Goal: Information Seeking & Learning: Learn about a topic

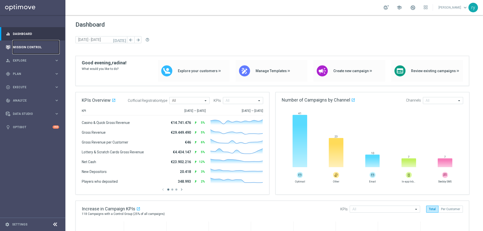
click at [32, 49] on link "Mission Control" at bounding box center [36, 46] width 46 height 13
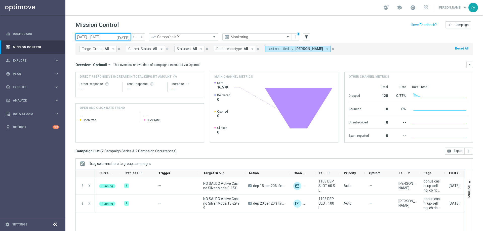
click at [86, 37] on input "[DATE] - [DATE]" at bounding box center [102, 36] width 55 height 7
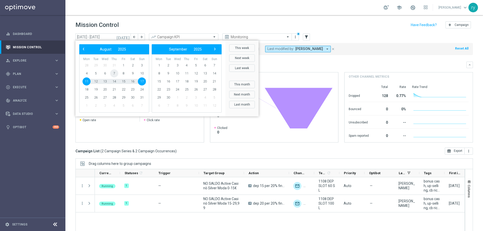
click at [114, 76] on span "7" at bounding box center [114, 73] width 8 height 8
type input "[DATE] - [DATE]"
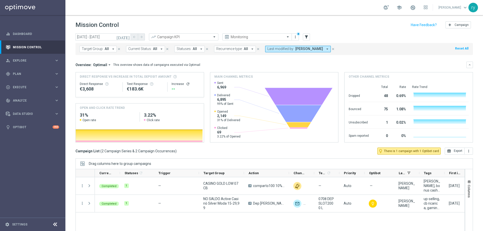
click at [320, 51] on button "Last modified by: [PERSON_NAME] arrow_drop_down" at bounding box center [298, 49] width 66 height 7
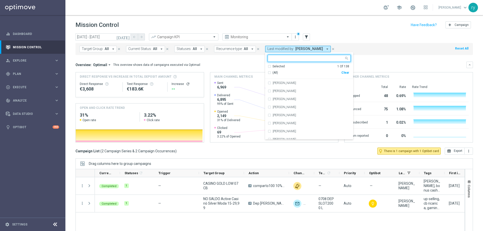
click at [283, 59] on input "text" at bounding box center [307, 58] width 74 height 4
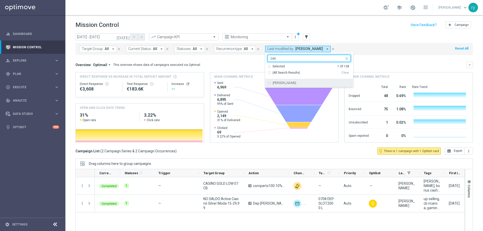
click at [280, 84] on label "[PERSON_NAME]" at bounding box center [284, 82] width 23 height 3
click at [280, 57] on input "cec" at bounding box center [307, 58] width 74 height 4
click at [279, 58] on input "cec" at bounding box center [307, 58] width 74 height 4
drag, startPoint x: 273, startPoint y: 59, endPoint x: 263, endPoint y: 59, distance: 10.3
click at [265, 59] on ng-select "Selected 2 of 138 cec Selected 2 Of 138 (All Search Results) Clear Cecilia Masc…" at bounding box center [309, 71] width 88 height 32
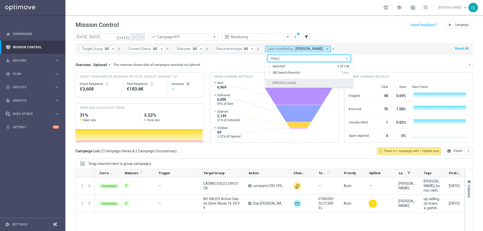
click at [290, 81] on div "marco Maccarrone" at bounding box center [308, 83] width 83 height 8
type input "macc"
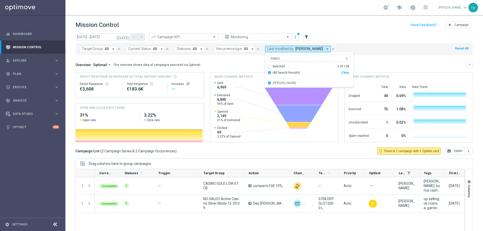
click at [247, 65] on div "Overview: Optimail arrow_drop_down This overview shows data of campaigns execut…" at bounding box center [270, 65] width 391 height 5
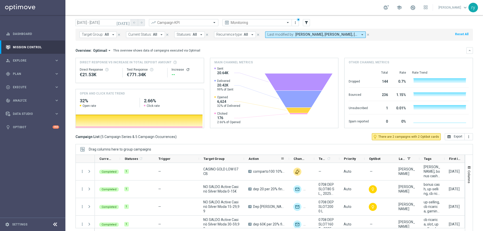
scroll to position [20, 0]
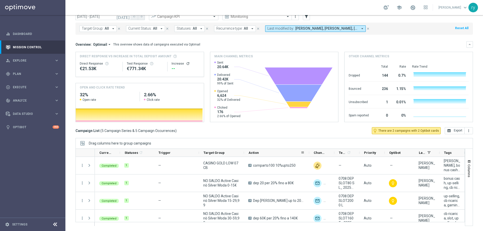
drag, startPoint x: 289, startPoint y: 153, endPoint x: 309, endPoint y: 152, distance: 20.1
click at [309, 152] on div at bounding box center [309, 153] width 2 height 8
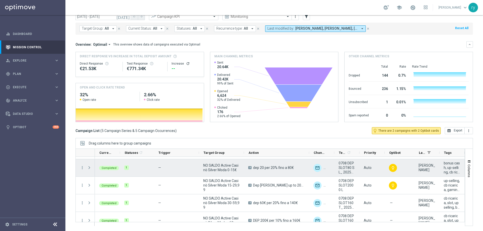
scroll to position [23, 0]
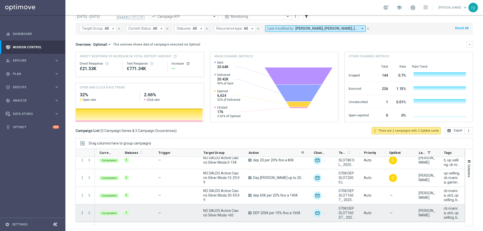
click at [82, 213] on icon "more_vert" at bounding box center [82, 213] width 5 height 5
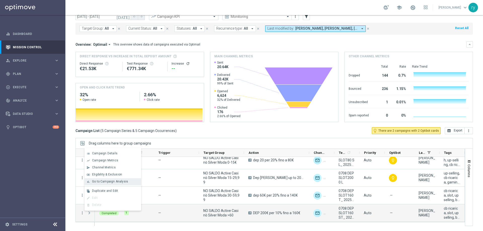
click at [105, 182] on span "Go to Campaign Analysis" at bounding box center [110, 182] width 36 height 4
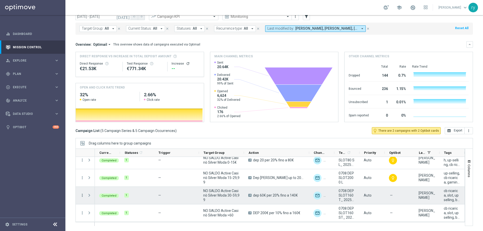
click at [82, 197] on icon "more_vert" at bounding box center [82, 195] width 5 height 5
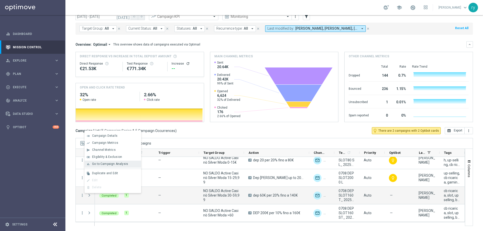
click at [102, 164] on span "Go to Campaign Analysis" at bounding box center [110, 164] width 36 height 4
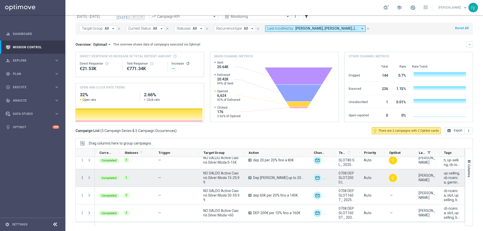
click at [81, 177] on icon "more_vert" at bounding box center [82, 177] width 5 height 5
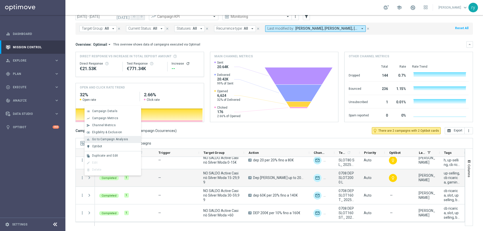
click at [97, 140] on span "Go to Campaign Analysis" at bounding box center [110, 140] width 36 height 4
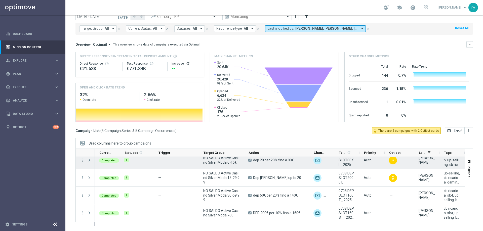
click at [83, 158] on icon "more_vert" at bounding box center [82, 160] width 5 height 5
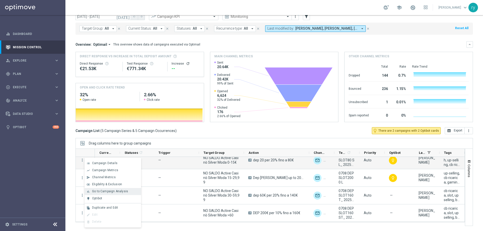
click at [102, 190] on span "Go to Campaign Analysis" at bounding box center [110, 192] width 36 height 4
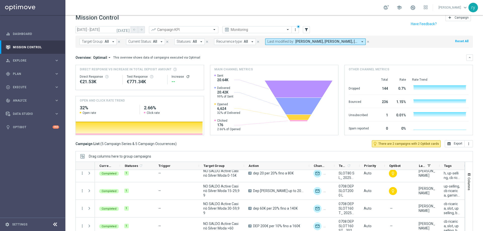
scroll to position [0, 0]
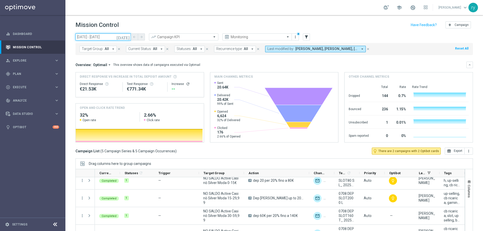
click at [86, 35] on input "07 Aug 2025 - 07 Aug 2025" at bounding box center [102, 36] width 55 height 7
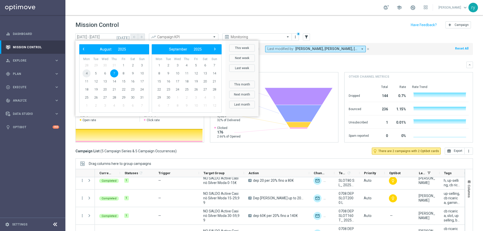
click at [89, 73] on span "4" at bounding box center [86, 73] width 8 height 8
type input "04 Aug 2025 - 04 Aug 2025"
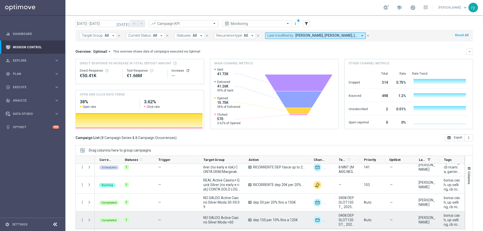
scroll to position [20, 0]
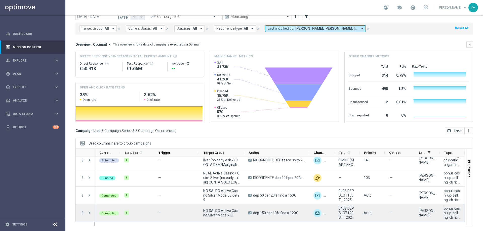
click at [81, 213] on icon "more_vert" at bounding box center [82, 213] width 5 height 5
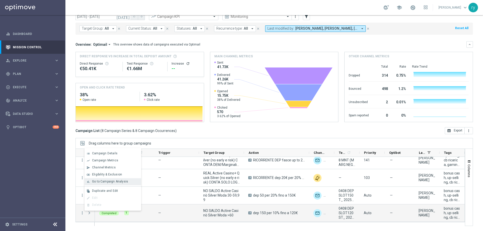
click at [103, 181] on span "Go to Campaign Analysis" at bounding box center [110, 182] width 36 height 4
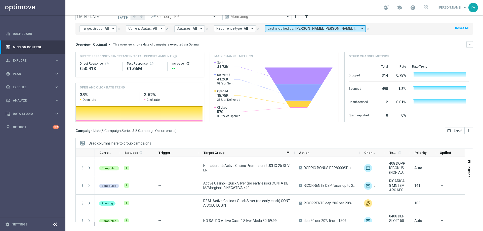
drag, startPoint x: 243, startPoint y: 153, endPoint x: 294, endPoint y: 152, distance: 50.8
click at [294, 152] on div at bounding box center [294, 153] width 2 height 8
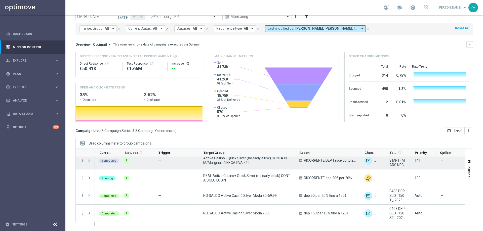
scroll to position [76, 0]
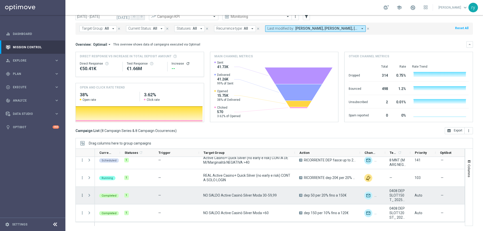
click at [81, 196] on icon "more_vert" at bounding box center [82, 195] width 5 height 5
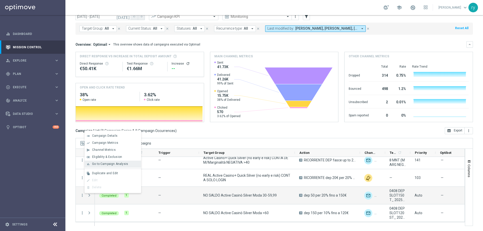
click at [97, 164] on span "Go to Campaign Analysis" at bounding box center [110, 164] width 36 height 4
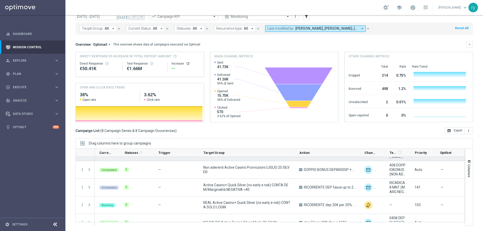
scroll to position [0, 0]
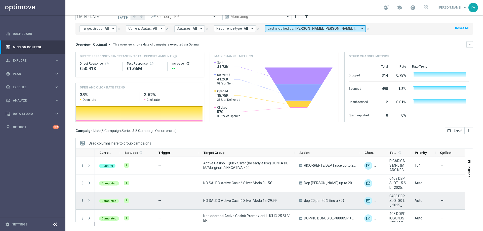
click at [83, 201] on icon "more_vert" at bounding box center [82, 200] width 5 height 5
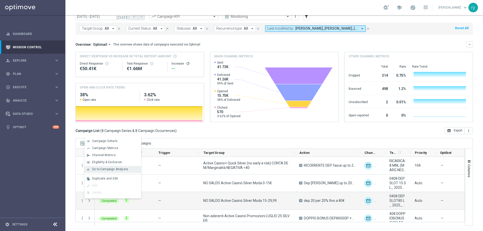
click at [97, 168] on span "Go to Campaign Analysis" at bounding box center [110, 169] width 36 height 4
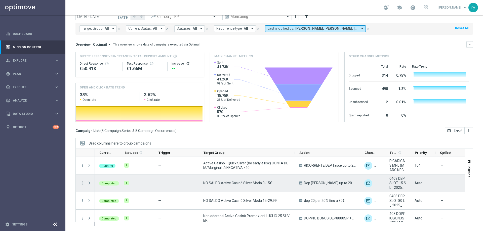
click at [83, 183] on icon "more_vert" at bounding box center [82, 183] width 5 height 5
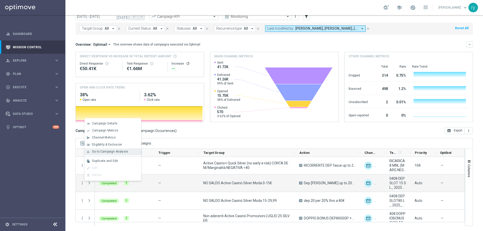
click at [99, 153] on span "Go to Campaign Analysis" at bounding box center [110, 152] width 36 height 4
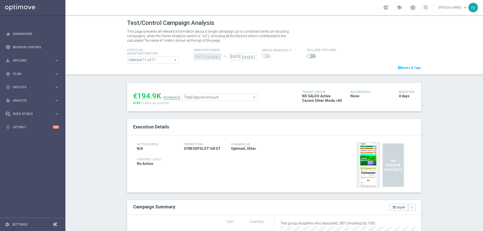
click at [224, 96] on span "Total Deposit Amount" at bounding box center [220, 97] width 75 height 7
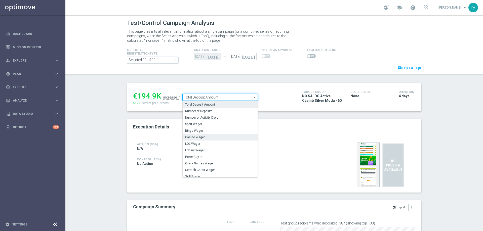
click at [222, 136] on span "Casino Wager" at bounding box center [220, 137] width 70 height 4
type input "Casino Wager"
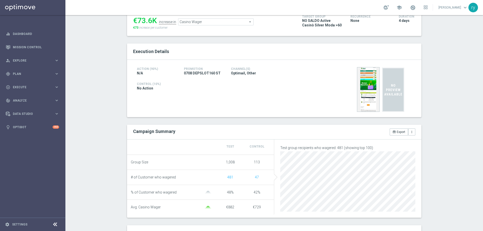
scroll to position [25, 0]
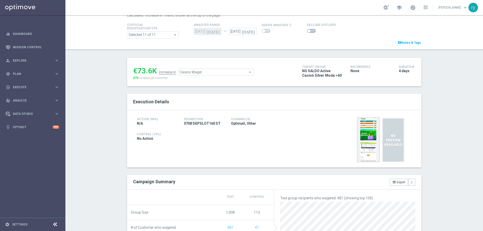
click at [311, 32] on span at bounding box center [311, 31] width 9 height 4
click at [311, 32] on input "checkbox" at bounding box center [311, 31] width 9 height 4
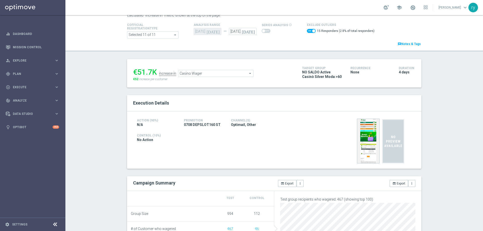
click at [307, 31] on span at bounding box center [311, 31] width 9 height 4
click at [307, 31] on input "checkbox" at bounding box center [311, 31] width 9 height 4
checkbox input "false"
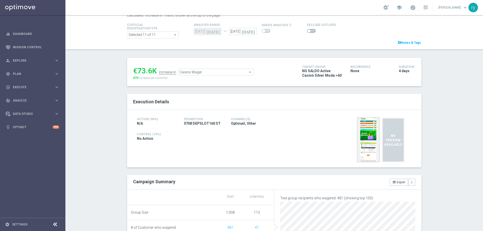
click at [200, 74] on span "Casino Wager" at bounding box center [215, 72] width 75 height 7
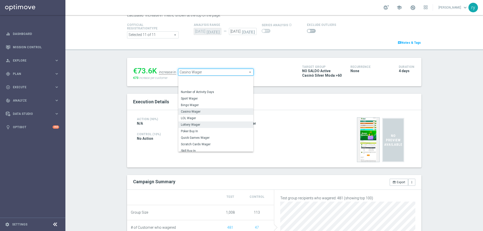
scroll to position [67, 0]
click at [207, 122] on span "Total Gross Gaming Revenue Minus Bonus Wagared" at bounding box center [216, 121] width 70 height 4
type input "Total Gross Gaming Revenue Minus Bonus Wagared"
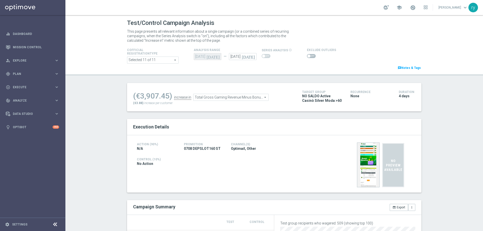
click at [307, 56] on span at bounding box center [311, 56] width 9 height 4
click at [307, 56] on input "checkbox" at bounding box center [311, 56] width 9 height 4
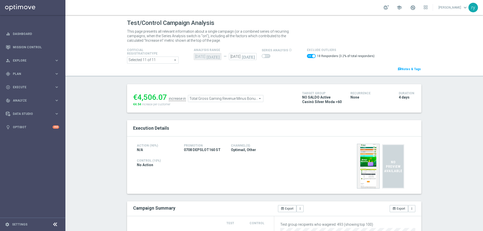
click at [243, 101] on span "Total Gross Gaming Revenue Minus Bonus Wagared" at bounding box center [225, 98] width 75 height 7
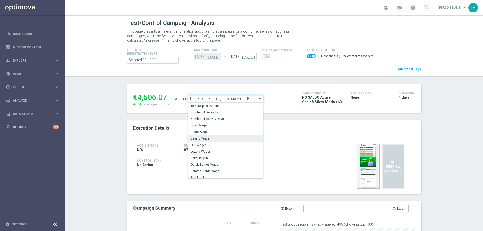
click at [234, 136] on label "Casino Wager" at bounding box center [225, 138] width 75 height 7
checkbox input "false"
type input "Casino Wager"
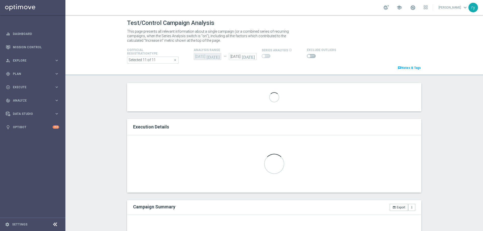
click at [232, 125] on h2 "Execution Details" at bounding box center [274, 127] width 282 height 6
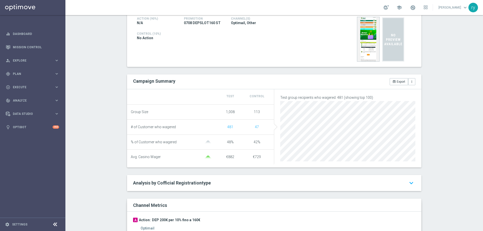
scroll to position [226, 0]
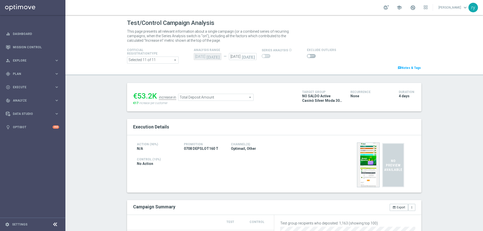
click at [232, 95] on span "Total Deposit Amount" at bounding box center [215, 97] width 75 height 7
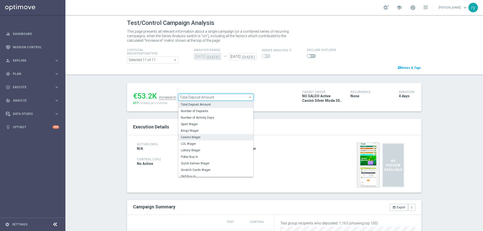
click at [225, 136] on span "Casino Wager" at bounding box center [216, 137] width 70 height 4
type input "Casino Wager"
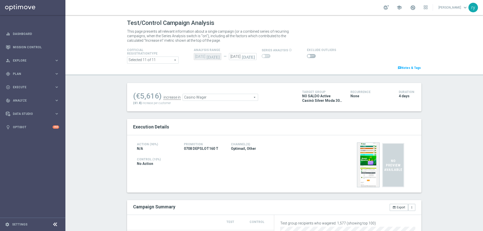
click at [307, 55] on span at bounding box center [308, 56] width 3 height 3
click at [307, 55] on input "checkbox" at bounding box center [311, 56] width 9 height 4
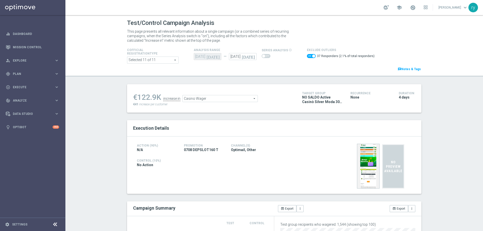
click at [228, 100] on span "Casino Wager" at bounding box center [220, 98] width 75 height 7
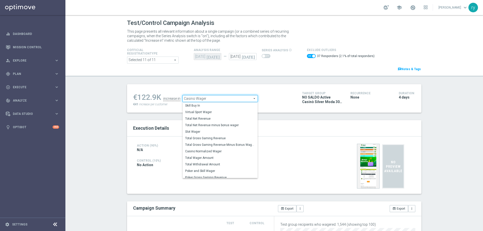
scroll to position [70, 0]
click at [217, 147] on label "Total Gross Gaming Revenue Minus Bonus Wagared" at bounding box center [220, 144] width 75 height 7
checkbox input "false"
type input "Total Gross Gaming Revenue Minus Bonus Wagared"
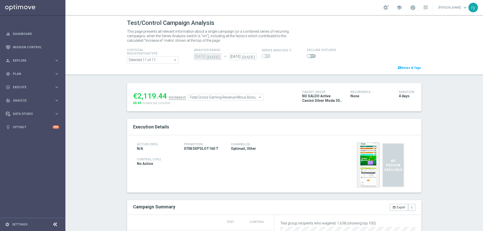
click at [246, 170] on div "Action (90%) N/A Promotion 0708 DEPSLOT160 T Channel(s) Optimail, Other Control…" at bounding box center [274, 163] width 294 height 57
click at [309, 57] on span at bounding box center [311, 56] width 9 height 4
click at [309, 57] on input "checkbox" at bounding box center [311, 56] width 9 height 4
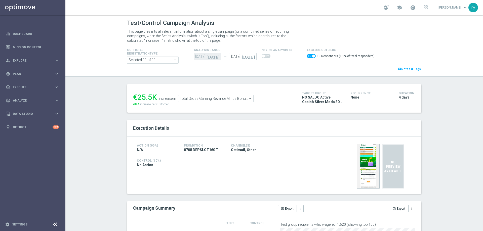
click at [196, 96] on ul "€25.5K increase in Total Gross Gaming Revenue Minus Bonus Wagared Total Gross G…" at bounding box center [214, 96] width 164 height 12
click at [196, 97] on span "Total Gross Gaming Revenue Minus Bonus Wagared" at bounding box center [215, 98] width 75 height 7
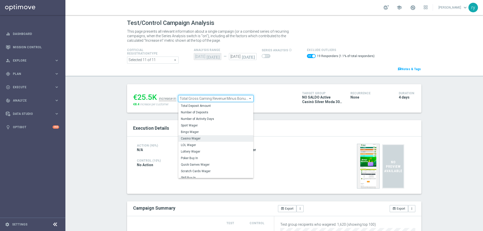
click at [196, 140] on span "Casino Wager" at bounding box center [216, 139] width 70 height 4
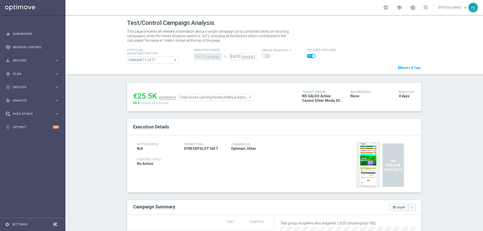
checkbox input "false"
type input "Casino Wager"
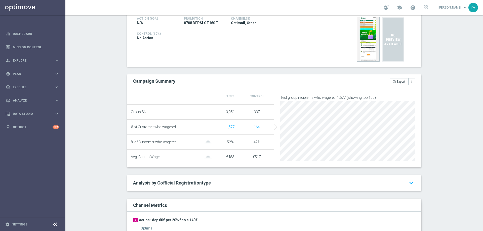
scroll to position [226, 0]
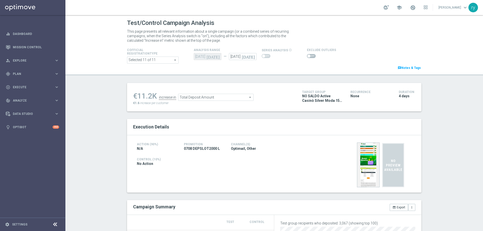
click at [310, 56] on span at bounding box center [311, 56] width 9 height 4
click at [310, 56] on input "checkbox" at bounding box center [311, 56] width 9 height 4
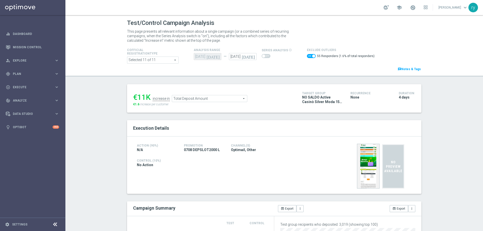
click at [193, 96] on span "Total Deposit Amount" at bounding box center [209, 98] width 75 height 7
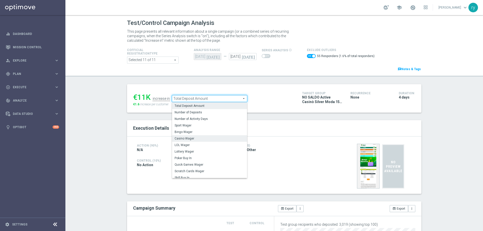
click at [195, 138] on span "Casino Wager" at bounding box center [209, 139] width 70 height 4
checkbox input "false"
type input "Casino Wager"
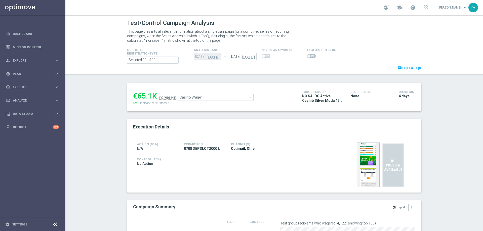
click at [310, 54] on input "checkbox" at bounding box center [311, 56] width 9 height 4
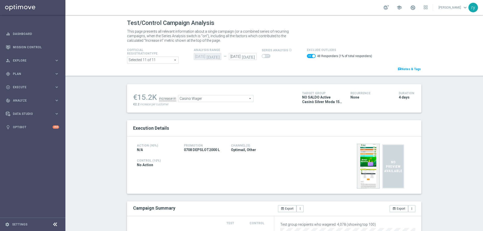
click at [312, 55] on span at bounding box center [313, 56] width 3 height 3
click at [309, 55] on input "checkbox" at bounding box center [311, 56] width 9 height 4
checkbox input "false"
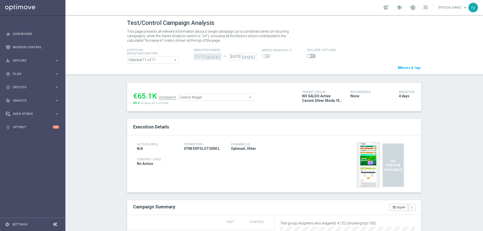
click at [210, 97] on span "Casino Wager" at bounding box center [215, 97] width 75 height 7
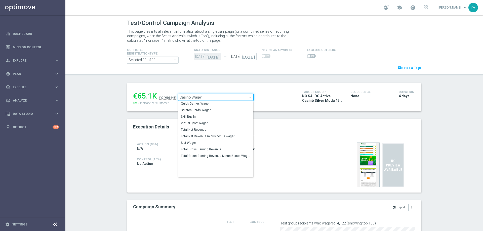
scroll to position [70, 0]
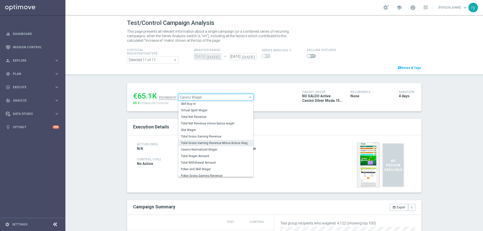
click at [212, 144] on span "Total Gross Gaming Revenue Minus Bonus Wagared" at bounding box center [216, 143] width 70 height 4
type input "Total Gross Gaming Revenue Minus Bonus Wagared"
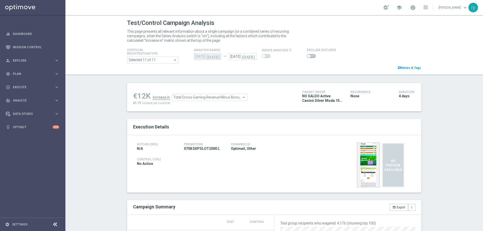
click at [307, 57] on span at bounding box center [311, 56] width 9 height 4
click at [307, 57] on input "checkbox" at bounding box center [311, 56] width 9 height 4
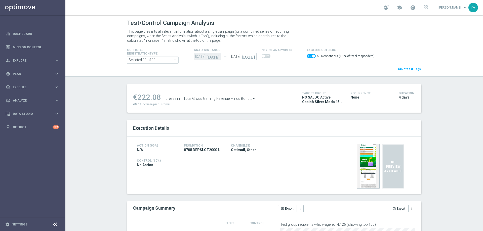
click at [307, 55] on span at bounding box center [311, 56] width 9 height 4
click at [307, 55] on input "checkbox" at bounding box center [311, 56] width 9 height 4
checkbox input "false"
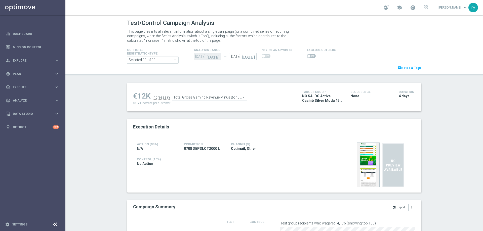
click at [240, 97] on span "Total Gross Gaming Revenue Minus Bonus Wagared" at bounding box center [209, 97] width 75 height 7
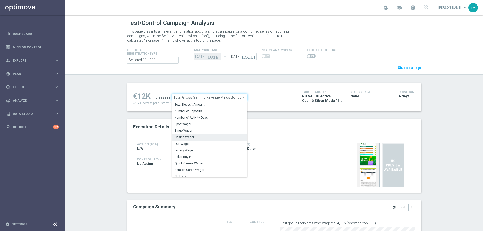
click at [222, 136] on span "Casino Wager" at bounding box center [209, 137] width 70 height 4
type input "Casino Wager"
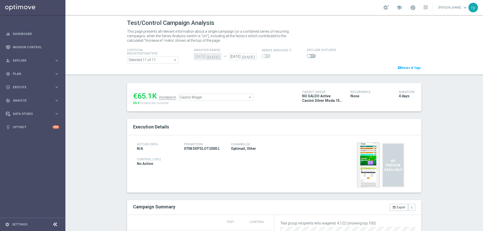
scroll to position [226, 0]
click at [307, 55] on span at bounding box center [311, 56] width 9 height 4
click at [307, 55] on input "checkbox" at bounding box center [311, 56] width 9 height 4
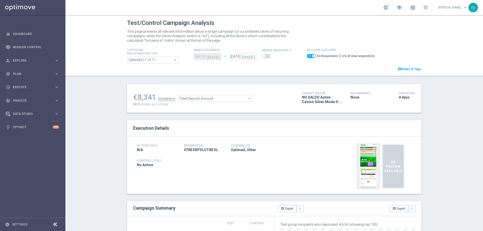
click at [215, 99] on span "Total Deposit Amount" at bounding box center [214, 98] width 75 height 7
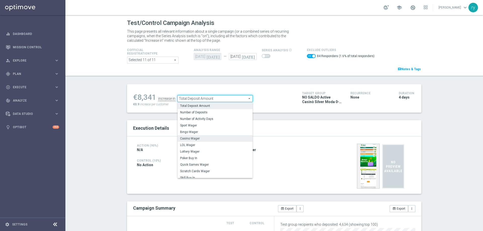
click at [212, 138] on span "Casino Wager" at bounding box center [215, 139] width 70 height 4
checkbox input "false"
type input "Casino Wager"
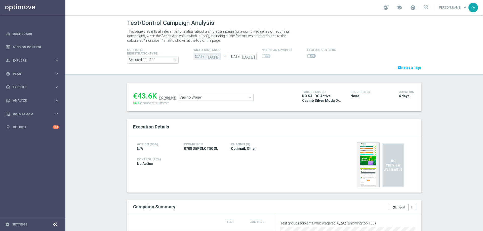
click at [307, 55] on span at bounding box center [311, 56] width 9 height 4
click at [307, 55] on input "checkbox" at bounding box center [311, 56] width 9 height 4
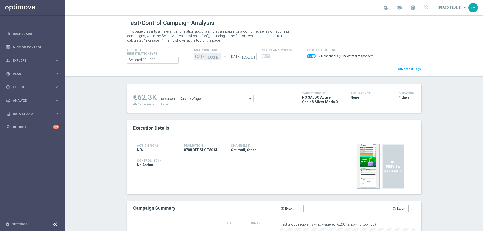
click at [312, 57] on span at bounding box center [313, 56] width 3 height 3
click at [309, 57] on input "checkbox" at bounding box center [311, 56] width 9 height 4
checkbox input "false"
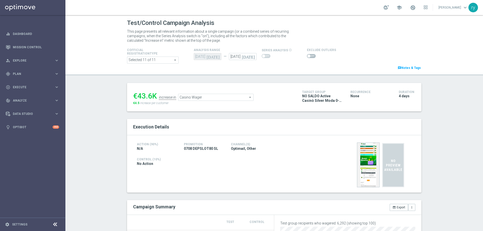
click at [240, 98] on span "Casino Wager" at bounding box center [215, 97] width 75 height 7
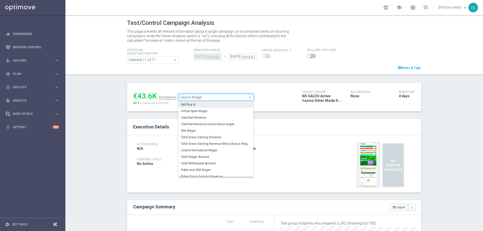
scroll to position [70, 0]
click at [234, 143] on span "Total Gross Gaming Revenue Minus Bonus Wagared" at bounding box center [216, 143] width 70 height 4
type input "Total Gross Gaming Revenue Minus Bonus Wagared"
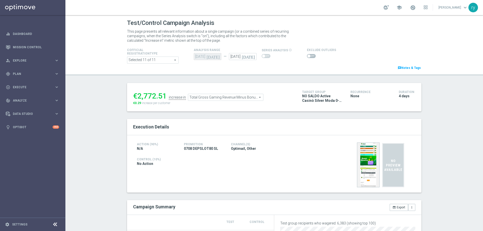
click at [307, 55] on span at bounding box center [311, 56] width 9 height 4
click at [307, 55] on input "checkbox" at bounding box center [311, 56] width 9 height 4
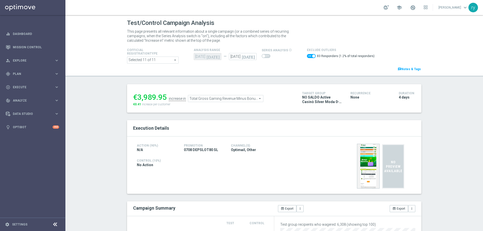
click at [244, 99] on span "Total Gross Gaming Revenue Minus Bonus Wagared" at bounding box center [225, 98] width 75 height 7
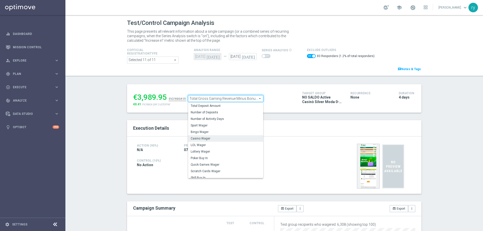
click at [232, 138] on span "Casino Wager" at bounding box center [226, 139] width 70 height 4
checkbox input "false"
type input "Casino Wager"
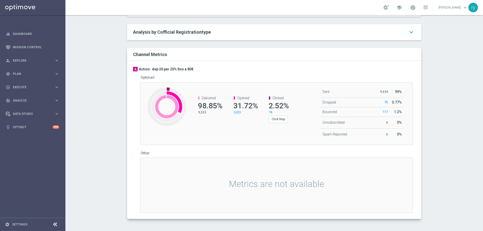
scroll to position [226, 0]
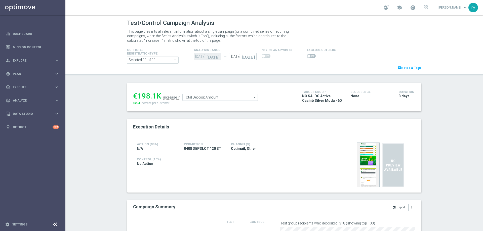
click at [205, 98] on span "Total Deposit Amount" at bounding box center [220, 97] width 75 height 7
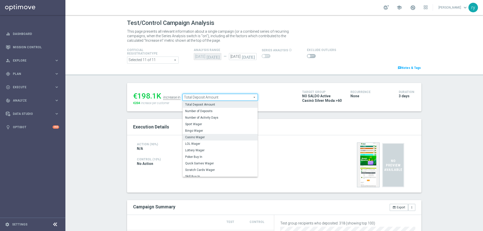
click at [210, 136] on span "Casino Wager" at bounding box center [220, 137] width 70 height 4
type input "Casino Wager"
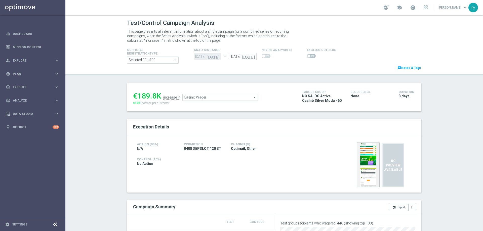
click at [307, 57] on span at bounding box center [311, 56] width 9 height 4
click at [307, 57] on input "checkbox" at bounding box center [311, 56] width 9 height 4
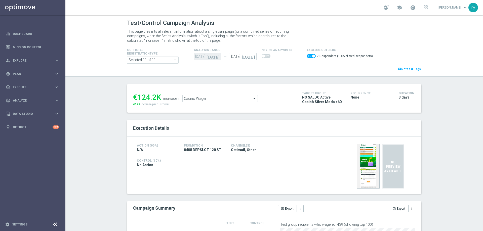
click at [307, 54] on span at bounding box center [311, 56] width 9 height 4
click at [307, 54] on input "checkbox" at bounding box center [311, 56] width 9 height 4
checkbox input "false"
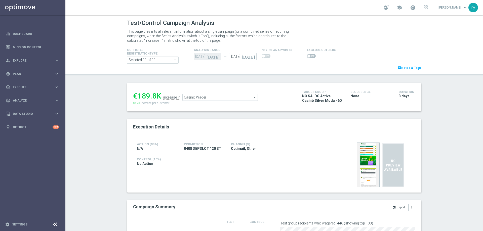
click at [201, 96] on span "Casino Wager" at bounding box center [220, 97] width 75 height 7
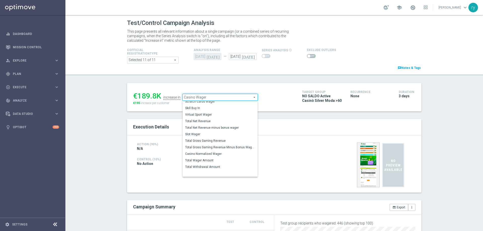
scroll to position [67, 0]
click at [216, 146] on span "Total Gross Gaming Revenue Minus Bonus Wagared" at bounding box center [220, 147] width 70 height 4
type input "Total Gross Gaming Revenue Minus Bonus Wagared"
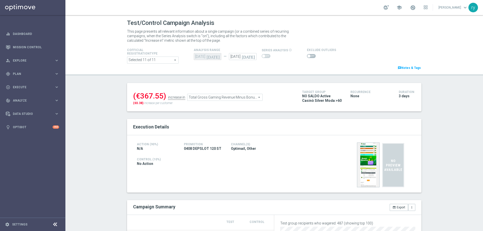
click at [308, 55] on span at bounding box center [311, 56] width 9 height 4
click at [308, 55] on input "checkbox" at bounding box center [311, 56] width 9 height 4
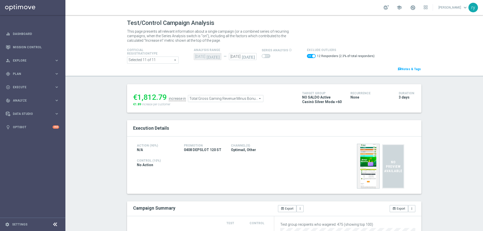
click at [191, 95] on div "Total Gross Gaming Revenue Minus Bonus Wagared Total Gross Gaming Revenue Minus…" at bounding box center [225, 98] width 75 height 7
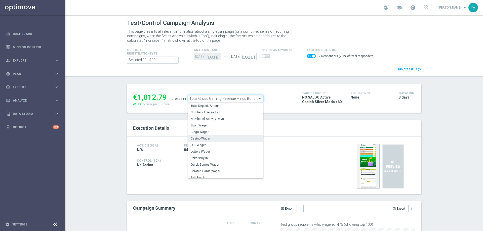
click at [205, 138] on span "Casino Wager" at bounding box center [226, 139] width 70 height 4
checkbox input "false"
type input "Casino Wager"
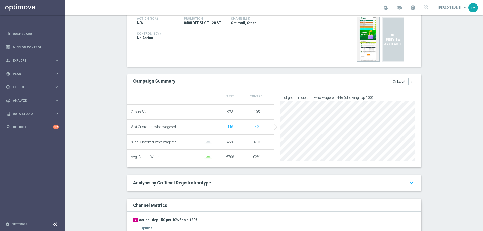
scroll to position [226, 0]
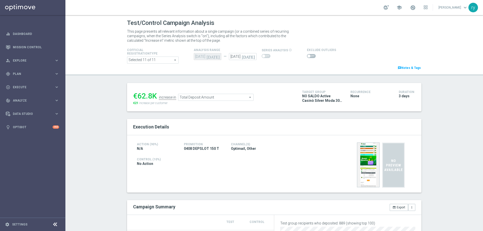
click at [201, 102] on div "€62.8K increase in Total Deposit Amount Total Deposit Amount arrow_drop_down se…" at bounding box center [213, 97] width 161 height 16
click at [201, 99] on span "Total Deposit Amount" at bounding box center [215, 97] width 75 height 7
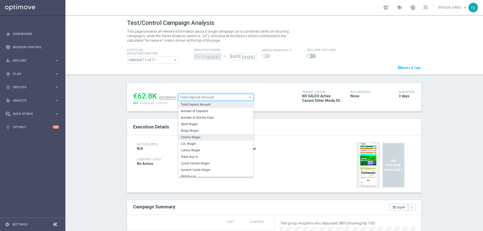
click at [203, 136] on span "Casino Wager" at bounding box center [216, 137] width 70 height 4
type input "Casino Wager"
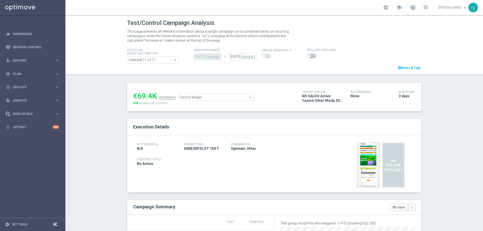
click at [308, 55] on span at bounding box center [311, 56] width 9 height 4
click at [308, 55] on input "checkbox" at bounding box center [311, 56] width 9 height 4
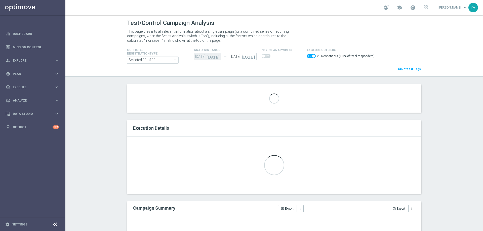
click at [431, 128] on div "Test/Control Campaign Analysis This page presents all relevant information abou…" at bounding box center [273, 123] width 417 height 216
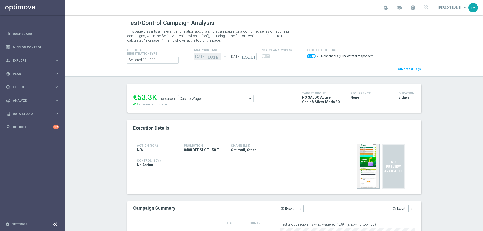
click at [307, 56] on span at bounding box center [311, 56] width 9 height 4
click at [307, 56] on input "checkbox" at bounding box center [311, 56] width 9 height 4
checkbox input "false"
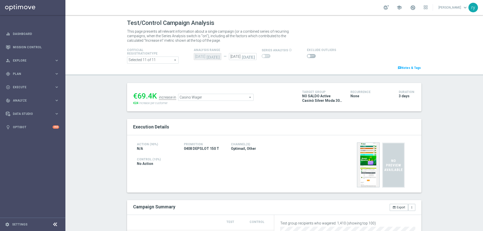
click at [265, 83] on div "€69.4K increase in Casino Wager Casino Wager arrow_drop_down search €24 increas…" at bounding box center [274, 97] width 294 height 28
click at [212, 97] on span "Casino Wager" at bounding box center [215, 97] width 75 height 7
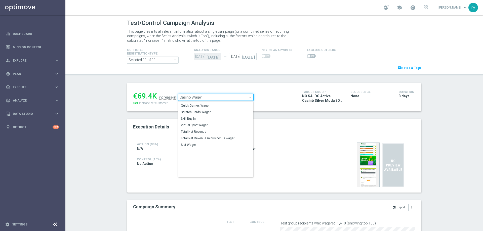
scroll to position [70, 0]
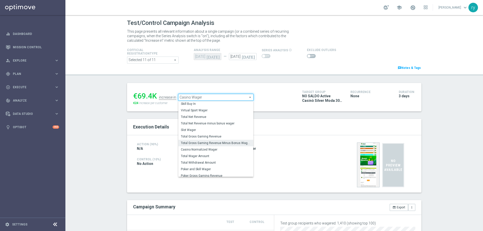
click at [206, 141] on label "Total Gross Gaming Revenue Minus Bonus Wagared" at bounding box center [215, 143] width 75 height 7
type input "Total Gross Gaming Revenue Minus Bonus Wagared"
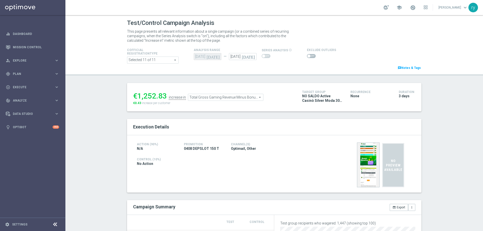
click at [309, 57] on span at bounding box center [311, 56] width 9 height 4
click at [309, 57] on input "checkbox" at bounding box center [311, 56] width 9 height 4
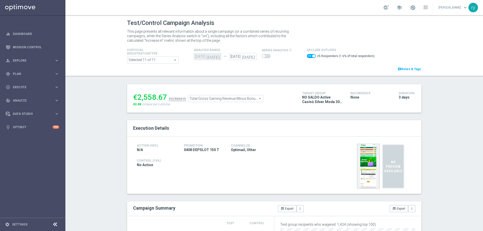
click at [215, 98] on span "Total Gross Gaming Revenue Minus Bonus Wagared" at bounding box center [225, 98] width 75 height 7
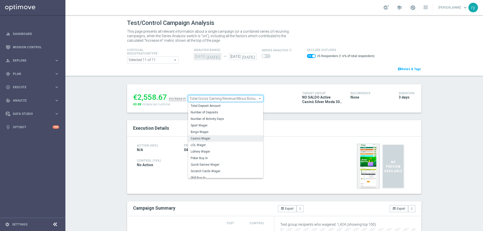
click at [216, 138] on span "Casino Wager" at bounding box center [226, 139] width 70 height 4
checkbox input "false"
type input "Casino Wager"
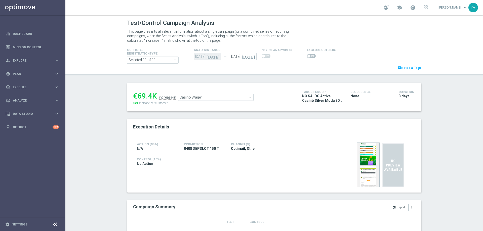
click at [228, 139] on div "Action (90%) N/A Promotion 0408 DEPSLOT 150 T Channel(s) Optimail, Other Contro…" at bounding box center [274, 163] width 294 height 57
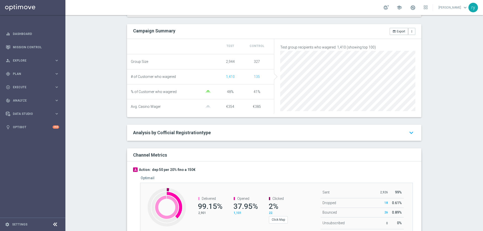
scroll to position [277, 0]
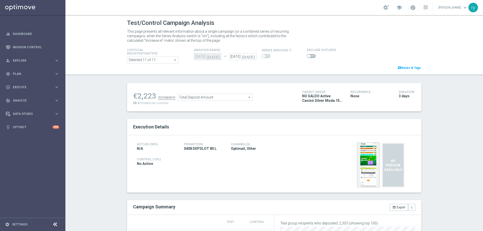
click at [309, 55] on span at bounding box center [311, 56] width 9 height 4
click at [309, 55] on input "checkbox" at bounding box center [311, 56] width 9 height 4
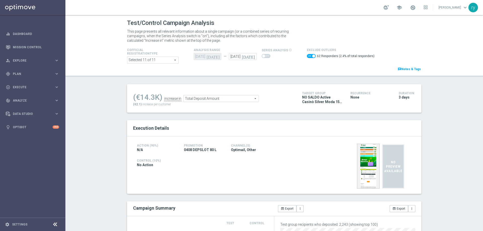
click at [308, 56] on span at bounding box center [311, 56] width 9 height 4
click at [308, 56] on input "checkbox" at bounding box center [311, 56] width 9 height 4
checkbox input "false"
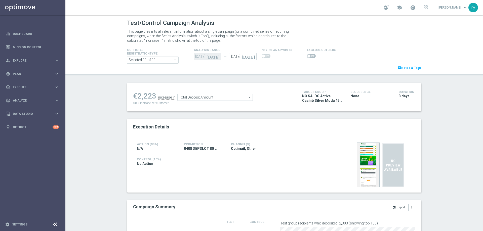
click at [227, 98] on span "Total Deposit Amount" at bounding box center [214, 97] width 75 height 7
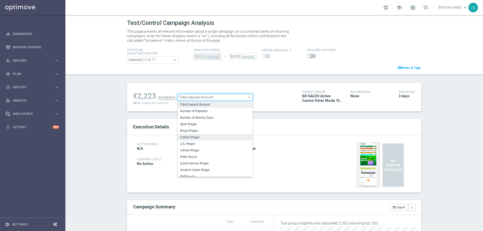
click at [221, 141] on label "Casino Wager" at bounding box center [214, 137] width 75 height 7
type input "Casino Wager"
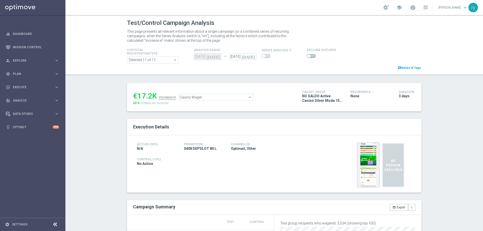
click at [307, 57] on span at bounding box center [308, 56] width 3 height 3
click at [307, 57] on input "checkbox" at bounding box center [311, 56] width 9 height 4
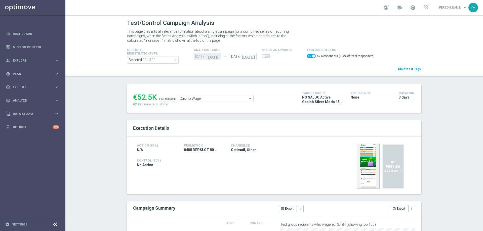
click at [307, 56] on span at bounding box center [311, 56] width 9 height 4
click at [307, 56] on input "checkbox" at bounding box center [311, 56] width 9 height 4
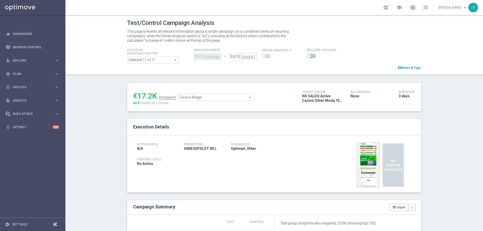
click at [307, 56] on span at bounding box center [308, 56] width 3 height 3
click at [307, 56] on input "checkbox" at bounding box center [311, 56] width 9 height 4
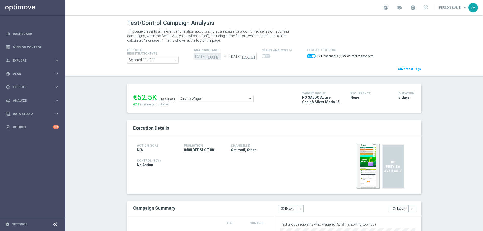
click at [209, 99] on span "Casino Wager" at bounding box center [215, 98] width 75 height 7
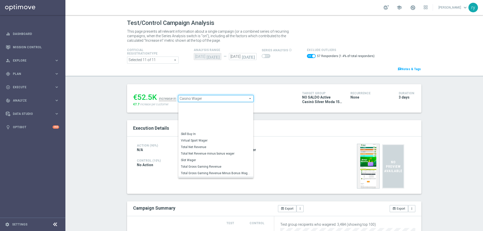
scroll to position [70, 0]
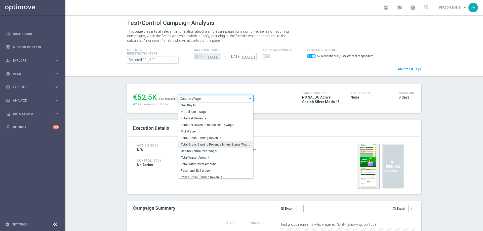
click at [208, 145] on span "Total Gross Gaming Revenue Minus Bonus Wagared" at bounding box center [216, 145] width 70 height 4
checkbox input "false"
type input "Total Gross Gaming Revenue Minus Bonus Wagared"
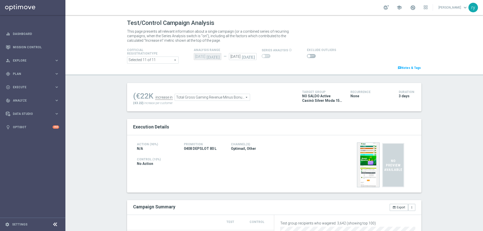
click at [307, 56] on span at bounding box center [311, 56] width 9 height 4
click at [307, 56] on input "checkbox" at bounding box center [311, 56] width 9 height 4
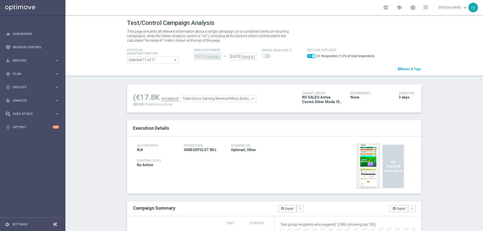
click at [214, 99] on span "Total Gross Gaming Revenue Minus Bonus Wagared" at bounding box center [218, 98] width 75 height 7
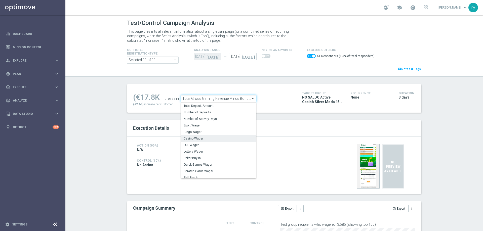
click at [211, 141] on span "Casino Wager" at bounding box center [219, 139] width 70 height 4
checkbox input "false"
type input "Casino Wager"
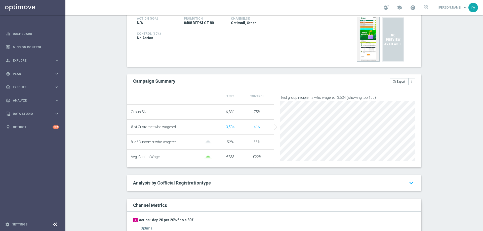
scroll to position [201, 0]
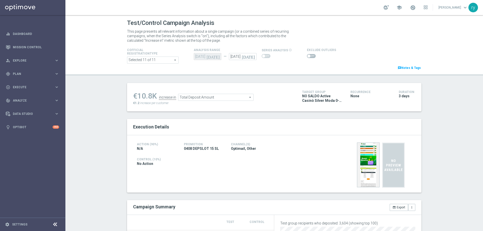
click at [308, 54] on span at bounding box center [311, 56] width 9 height 4
click at [308, 54] on input "checkbox" at bounding box center [311, 56] width 9 height 4
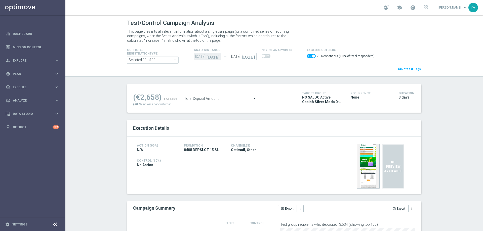
click at [307, 57] on span at bounding box center [311, 56] width 9 height 4
click at [307, 57] on input "checkbox" at bounding box center [311, 56] width 9 height 4
checkbox input "false"
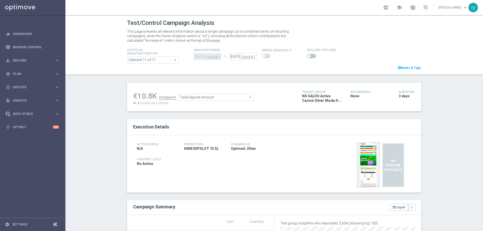
click at [217, 97] on span "Total Deposit Amount" at bounding box center [215, 97] width 75 height 7
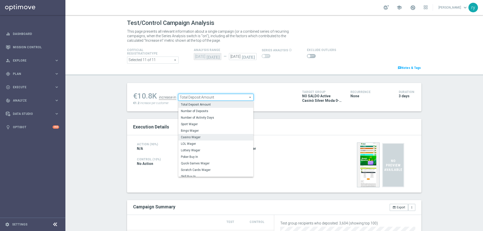
click at [216, 137] on span "Casino Wager" at bounding box center [216, 137] width 70 height 4
type input "Casino Wager"
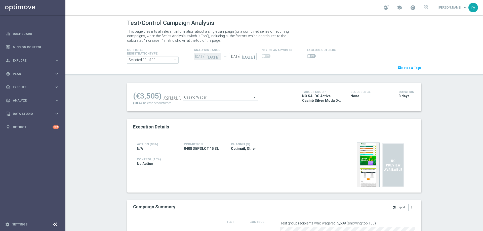
click at [307, 58] on span at bounding box center [311, 56] width 9 height 4
click at [307, 58] on input "checkbox" at bounding box center [311, 56] width 9 height 4
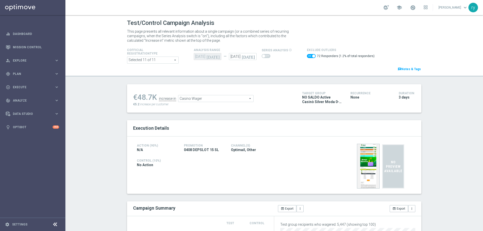
click at [245, 103] on div "€48.7K increase in Casino Wager Casino Wager arrow_drop_down search €5.2 increa…" at bounding box center [213, 98] width 161 height 16
click at [243, 99] on span "Casino Wager" at bounding box center [215, 98] width 75 height 7
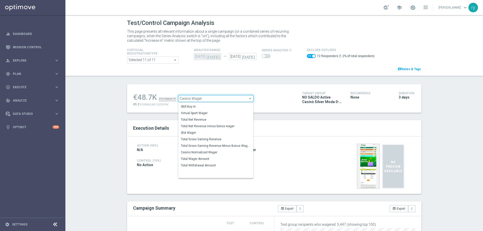
scroll to position [70, 0]
click at [235, 142] on label "Total Gross Gaming Revenue Minus Bonus Wagared" at bounding box center [215, 144] width 75 height 7
checkbox input "false"
type input "Total Gross Gaming Revenue Minus Bonus Wagared"
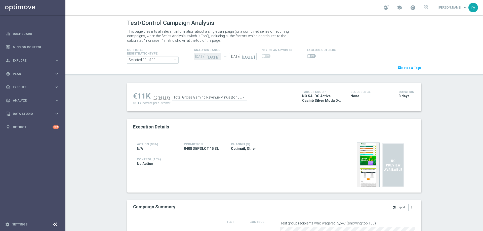
click at [310, 56] on span at bounding box center [311, 56] width 9 height 4
click at [310, 56] on input "checkbox" at bounding box center [311, 56] width 9 height 4
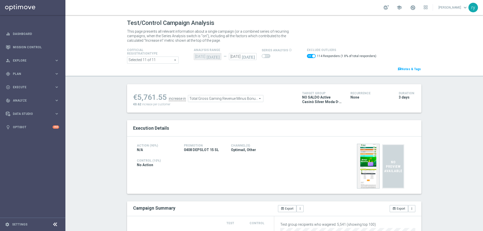
click at [307, 57] on span at bounding box center [311, 56] width 9 height 4
click at [307, 57] on input "checkbox" at bounding box center [311, 56] width 9 height 4
checkbox input "false"
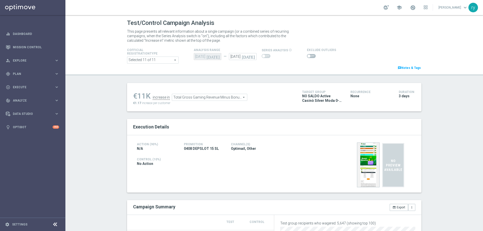
click at [224, 97] on span "Total Gross Gaming Revenue Minus Bonus Wagared" at bounding box center [209, 97] width 75 height 7
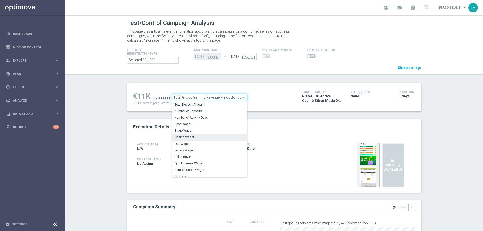
click at [223, 137] on span "Casino Wager" at bounding box center [209, 137] width 70 height 4
type input "Casino Wager"
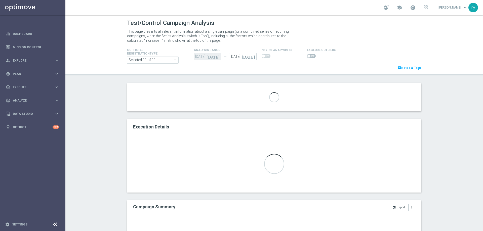
click at [225, 128] on h2 "Execution Details" at bounding box center [274, 127] width 282 height 6
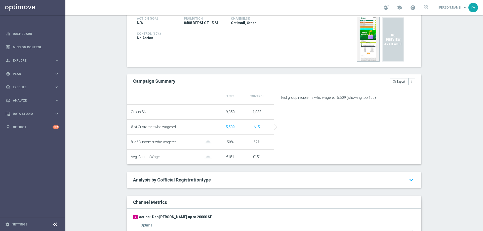
scroll to position [251, 0]
